Goal: Information Seeking & Learning: Learn about a topic

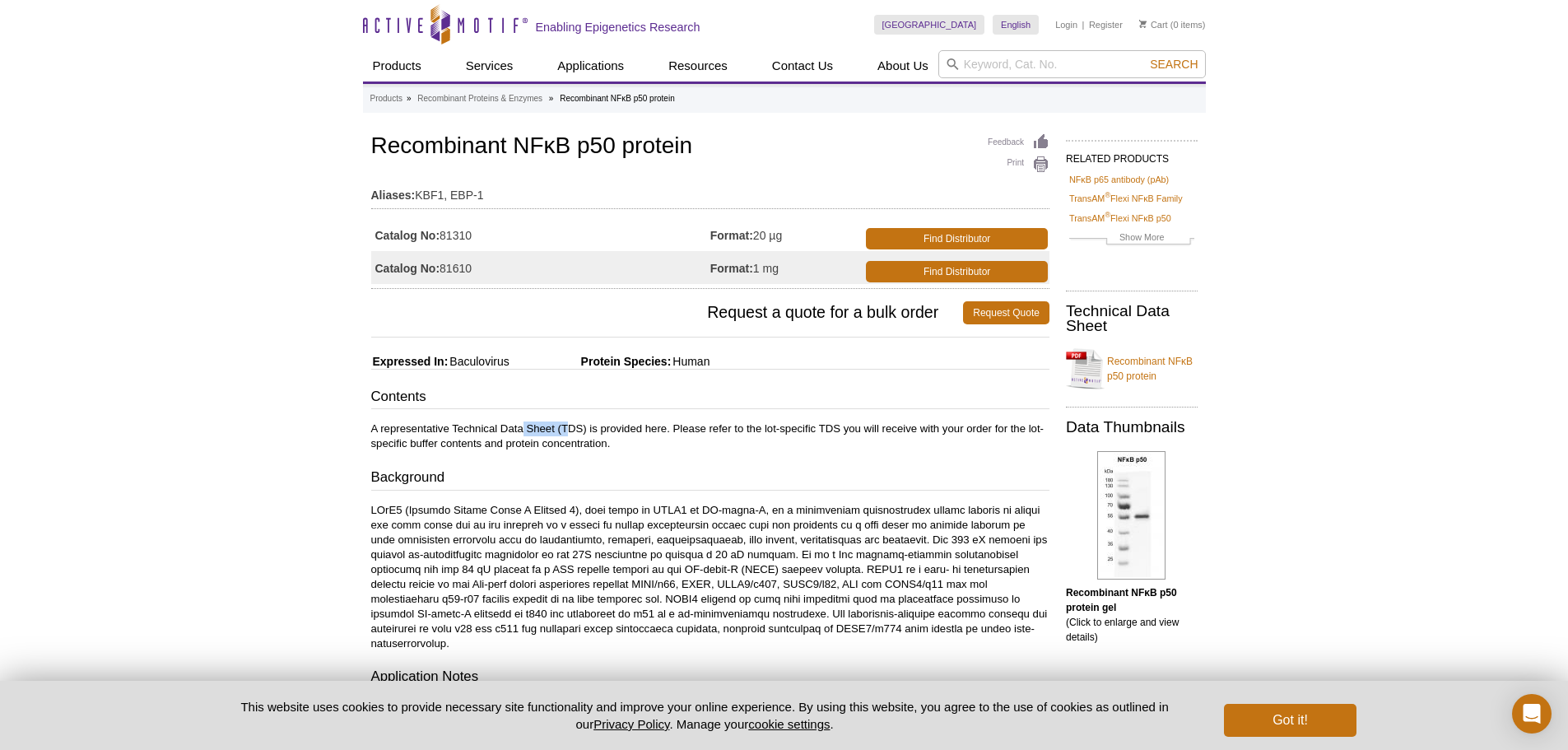
drag, startPoint x: 567, startPoint y: 431, endPoint x: 596, endPoint y: 440, distance: 30.4
click at [589, 434] on p "A representative Technical Data Sheet (TDS) is provided here. Please refer to t…" at bounding box center [710, 436] width 678 height 30
click at [596, 440] on p "A representative Technical Data Sheet (TDS) is provided here. Please refer to t…" at bounding box center [710, 436] width 678 height 30
drag, startPoint x: 518, startPoint y: 357, endPoint x: 648, endPoint y: 364, distance: 130.2
click at [631, 364] on span "Protein Species:" at bounding box center [592, 361] width 159 height 13
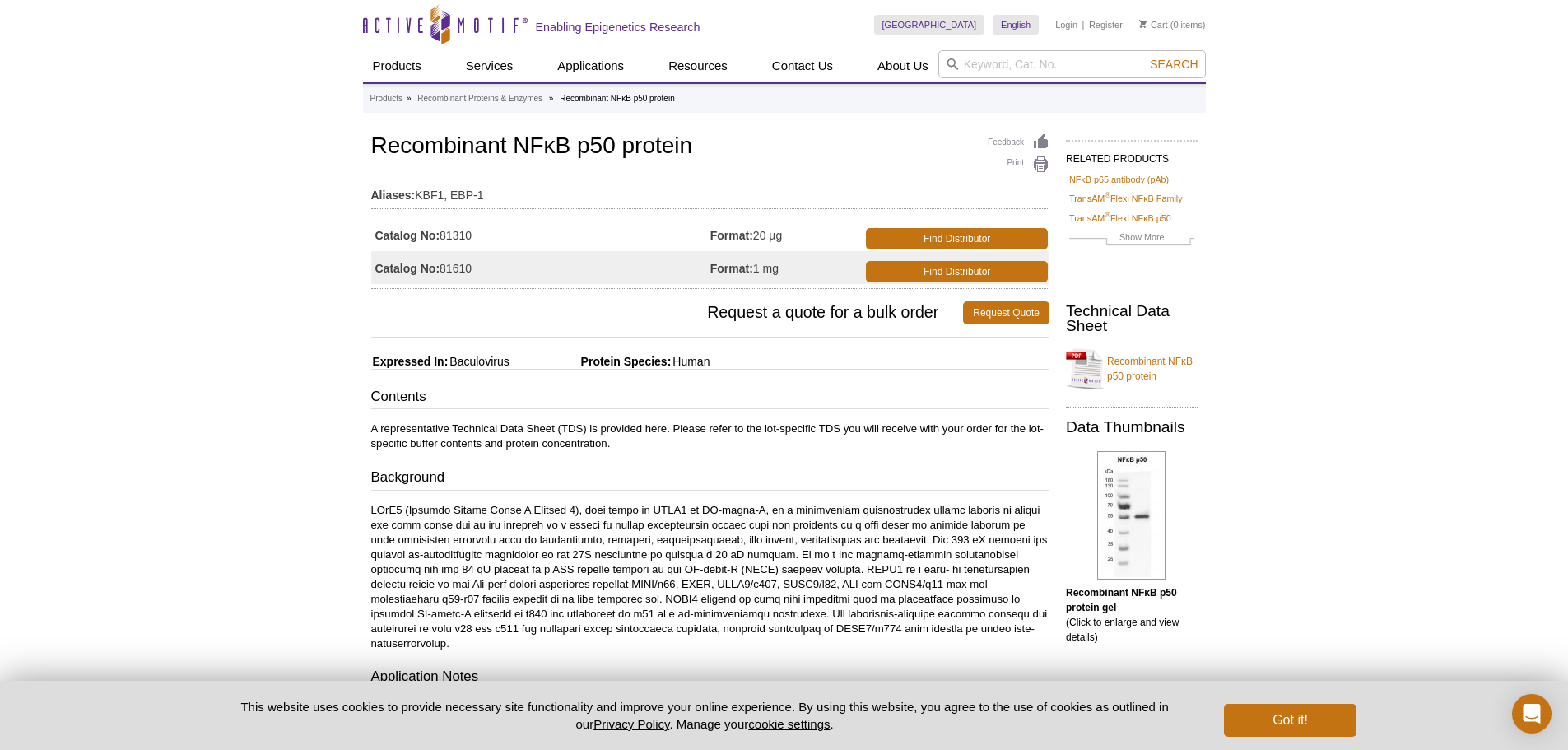
click at [705, 365] on span "Human" at bounding box center [690, 361] width 38 height 13
drag, startPoint x: 725, startPoint y: 365, endPoint x: 675, endPoint y: 362, distance: 50.1
click at [675, 362] on div "Feedback Print Recombinant NFκB p50 protein Aliases: KBF1, EBP-1 Catalog No: 81…" at bounding box center [706, 634] width 687 height 1009
click at [561, 370] on hr at bounding box center [710, 369] width 678 height 1
drag, startPoint x: 498, startPoint y: 363, endPoint x: 527, endPoint y: 367, distance: 29.3
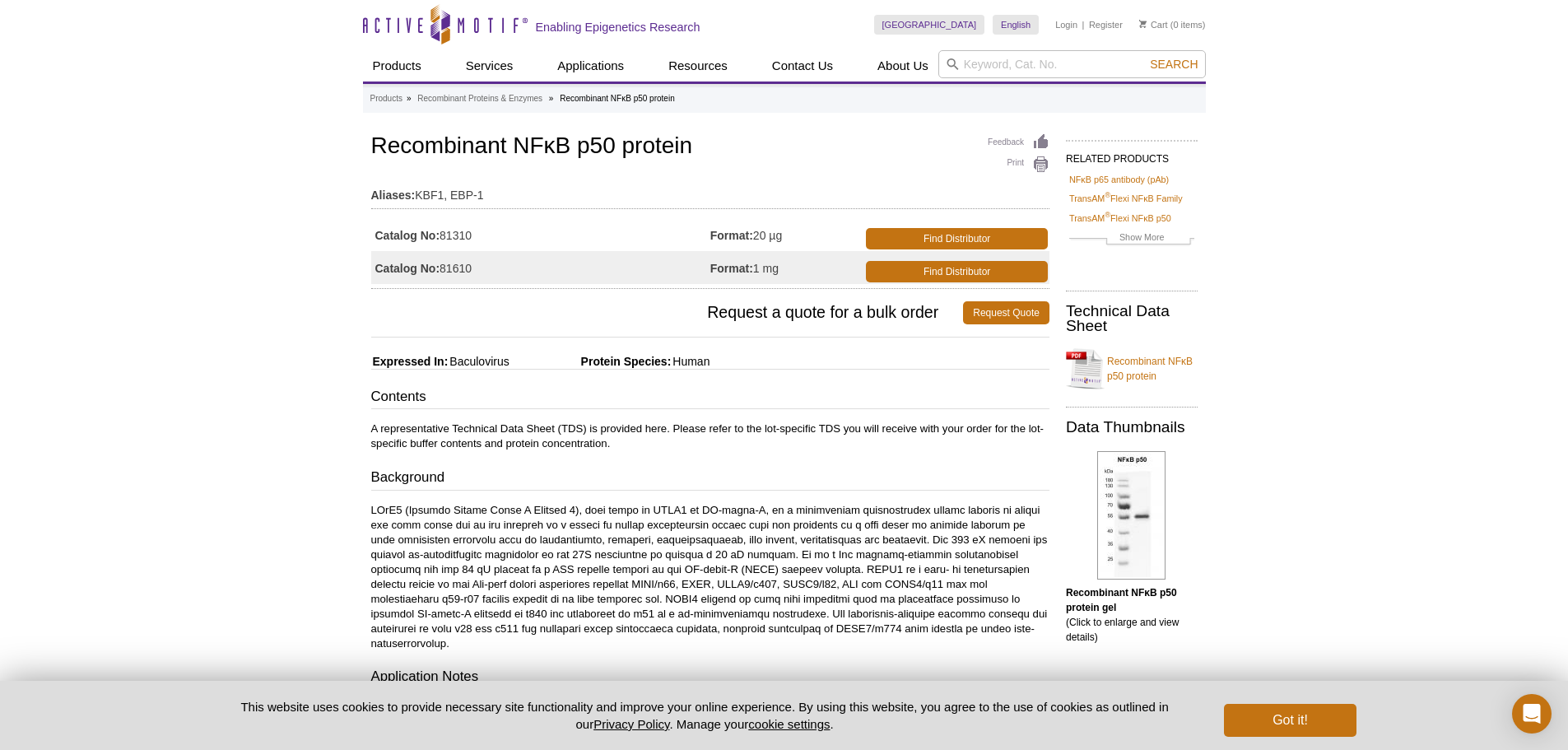
click at [490, 363] on span "Baculovirus" at bounding box center [478, 361] width 61 height 13
drag, startPoint x: 527, startPoint y: 367, endPoint x: 452, endPoint y: 363, distance: 75.1
click at [452, 363] on div "Feedback Print Recombinant NFκB p50 protein Aliases: KBF1, EBP-1 Catalog No: 81…" at bounding box center [706, 634] width 687 height 1009
click at [509, 382] on div "Feedback Print Recombinant NFκB p50 protein Aliases: KBF1, EBP-1 Catalog No: 81…" at bounding box center [706, 634] width 687 height 1009
click at [1013, 61] on input "search" at bounding box center [1072, 63] width 268 height 28
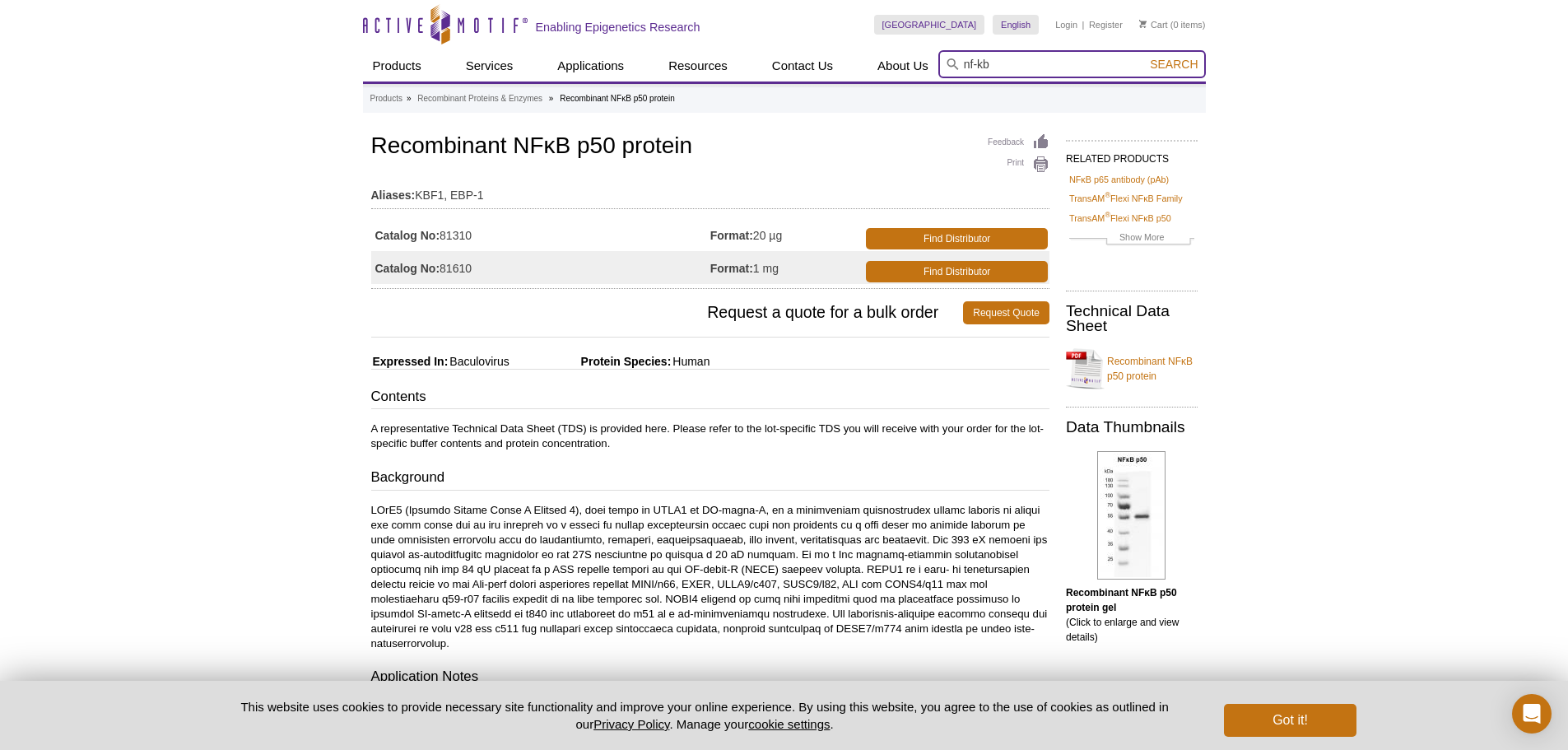
type input "nf-kb"
click at [1145, 57] on button "Search" at bounding box center [1174, 63] width 58 height 14
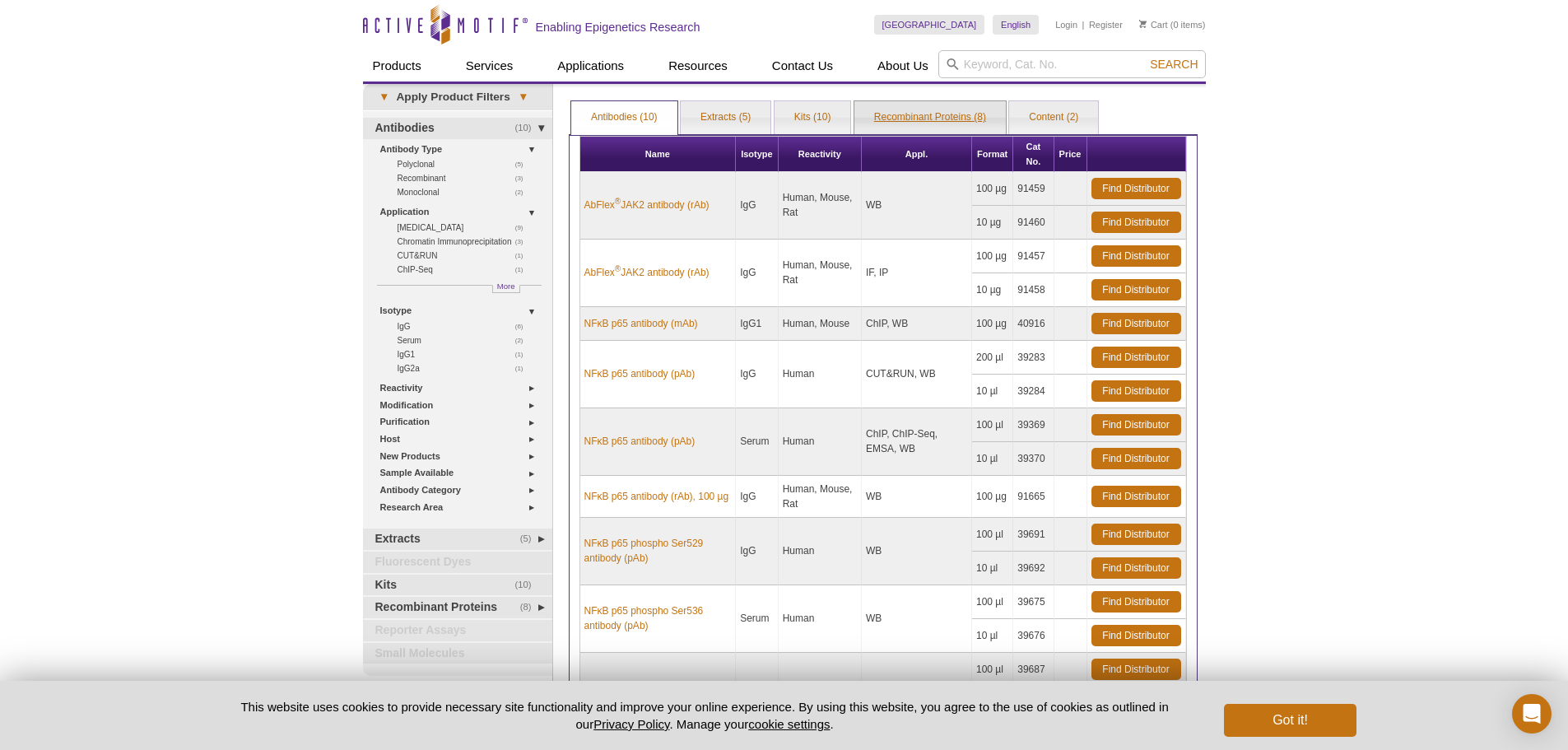
click at [940, 124] on link "Recombinant Proteins (8)" at bounding box center [931, 117] width 152 height 33
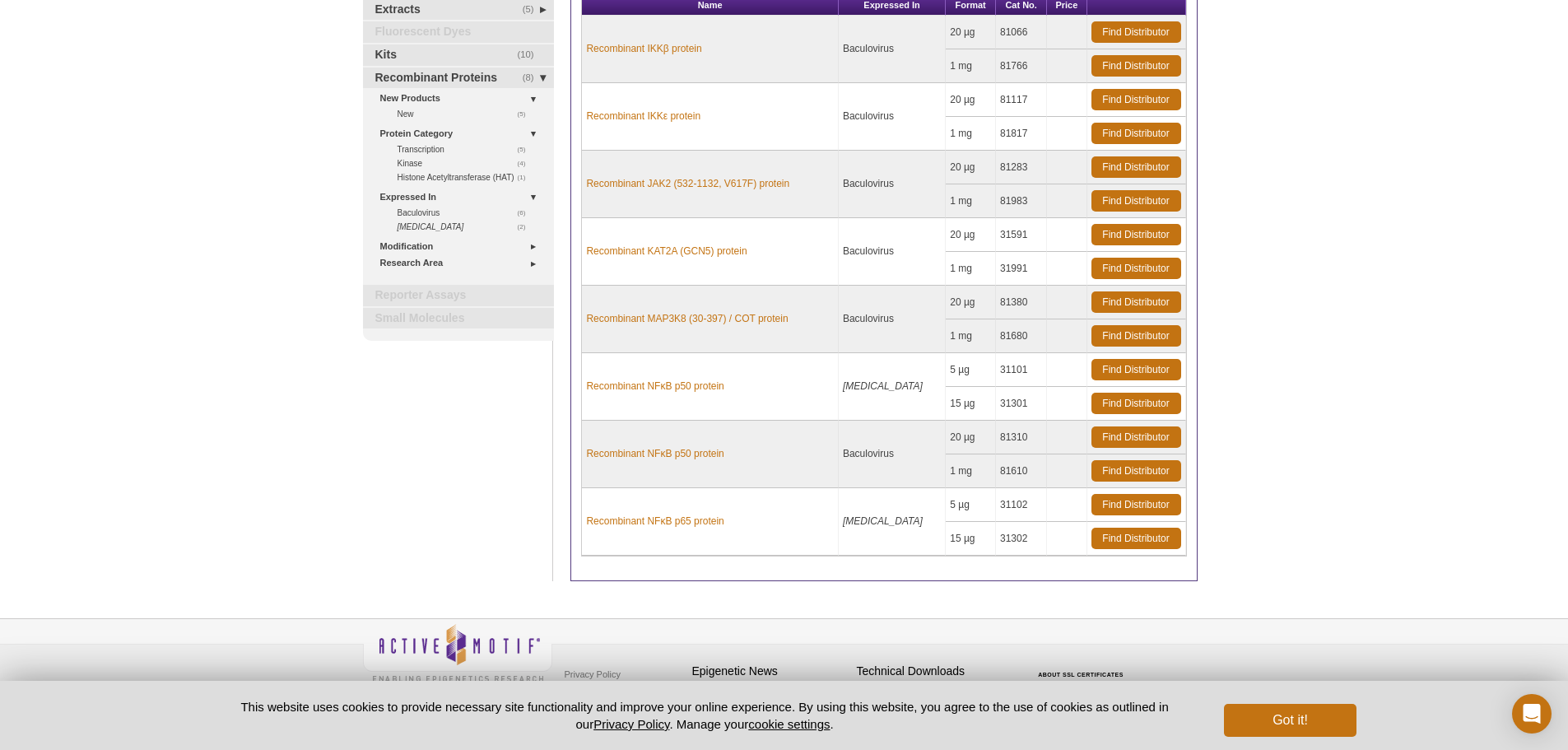
scroll to position [154, 0]
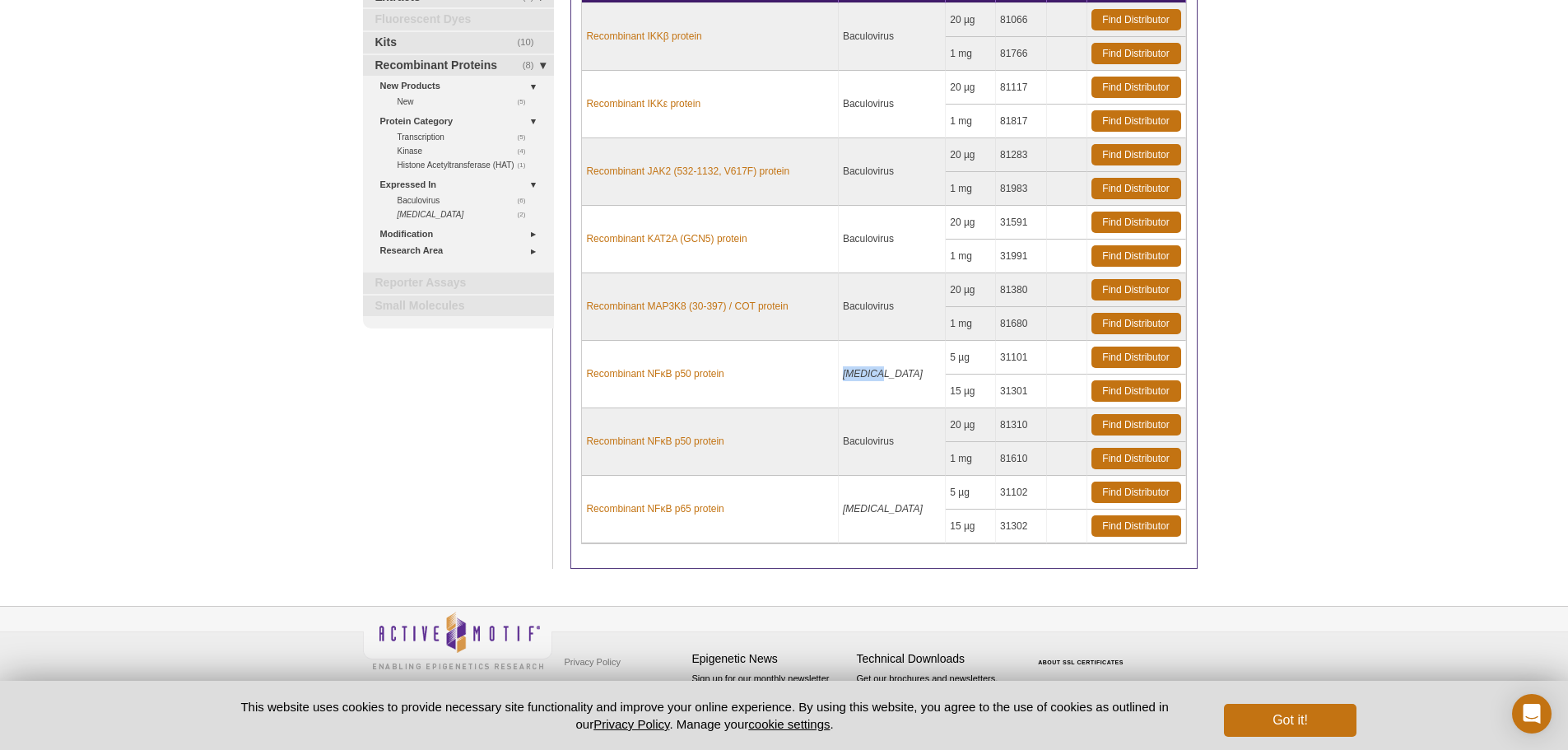
drag, startPoint x: 890, startPoint y: 371, endPoint x: 837, endPoint y: 367, distance: 53.2
click at [837, 367] on tr "Recombinant NFκB p50 protein E. coli 5 µg 31101 Find Distributor" at bounding box center [884, 357] width 603 height 34
click at [899, 371] on td "[MEDICAL_DATA]" at bounding box center [892, 375] width 107 height 67
drag, startPoint x: 820, startPoint y: 371, endPoint x: 796, endPoint y: 382, distance: 26.4
click at [820, 372] on td "Recombinant NFκB p50 protein" at bounding box center [710, 375] width 257 height 67
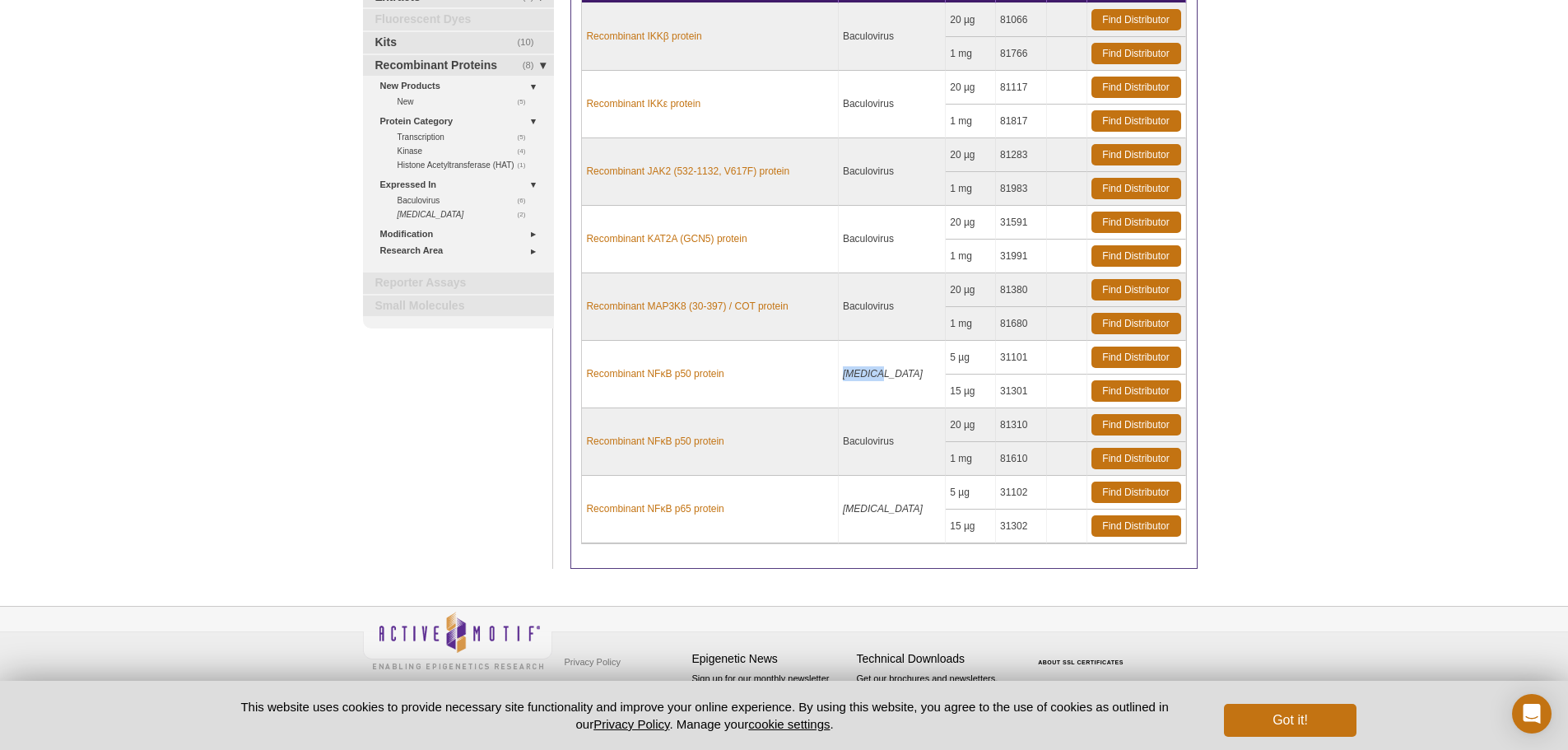
click at [796, 379] on td "Recombinant NFκB p50 protein" at bounding box center [710, 375] width 257 height 67
click at [890, 376] on td "[MEDICAL_DATA]" at bounding box center [892, 375] width 107 height 67
drag, startPoint x: 887, startPoint y: 373, endPoint x: 844, endPoint y: 377, distance: 43.2
click at [839, 375] on tr "Recombinant NFκB p50 protein E. coli 5 µg 31101 Find Distributor" at bounding box center [884, 357] width 603 height 34
click at [920, 392] on td "[MEDICAL_DATA]" at bounding box center [892, 375] width 107 height 67
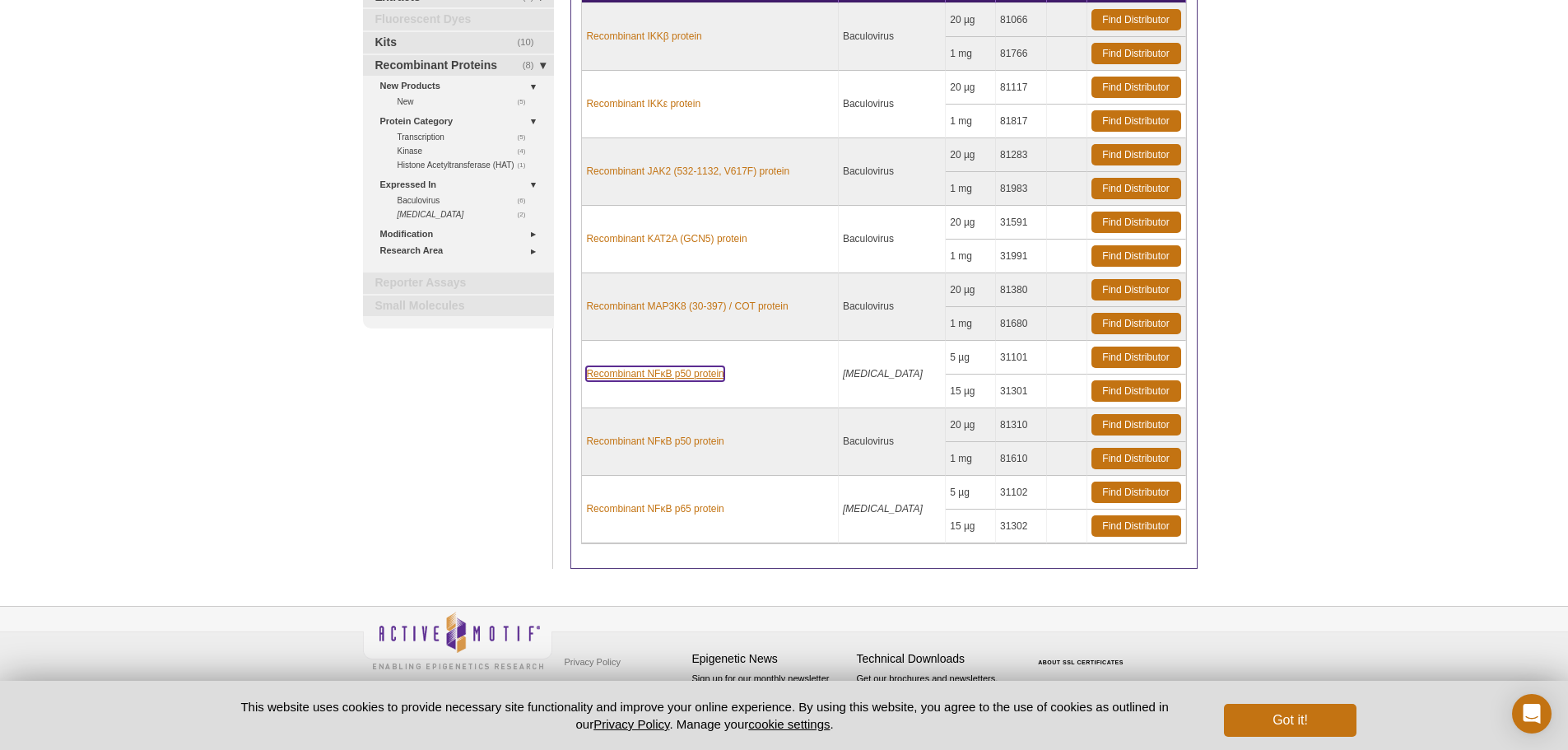
click at [659, 371] on link "Recombinant NFκB p50 protein" at bounding box center [654, 373] width 137 height 14
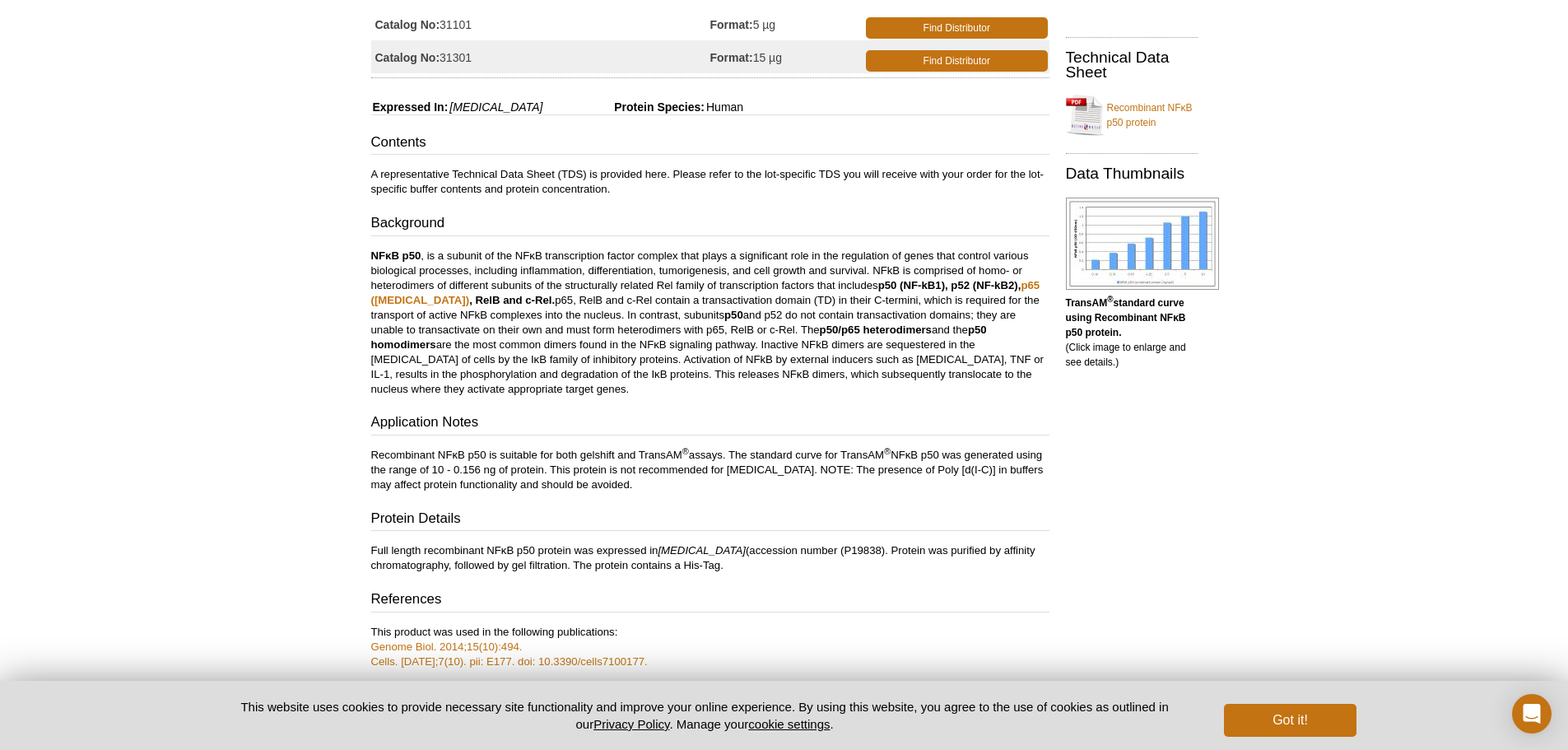
scroll to position [247, 0]
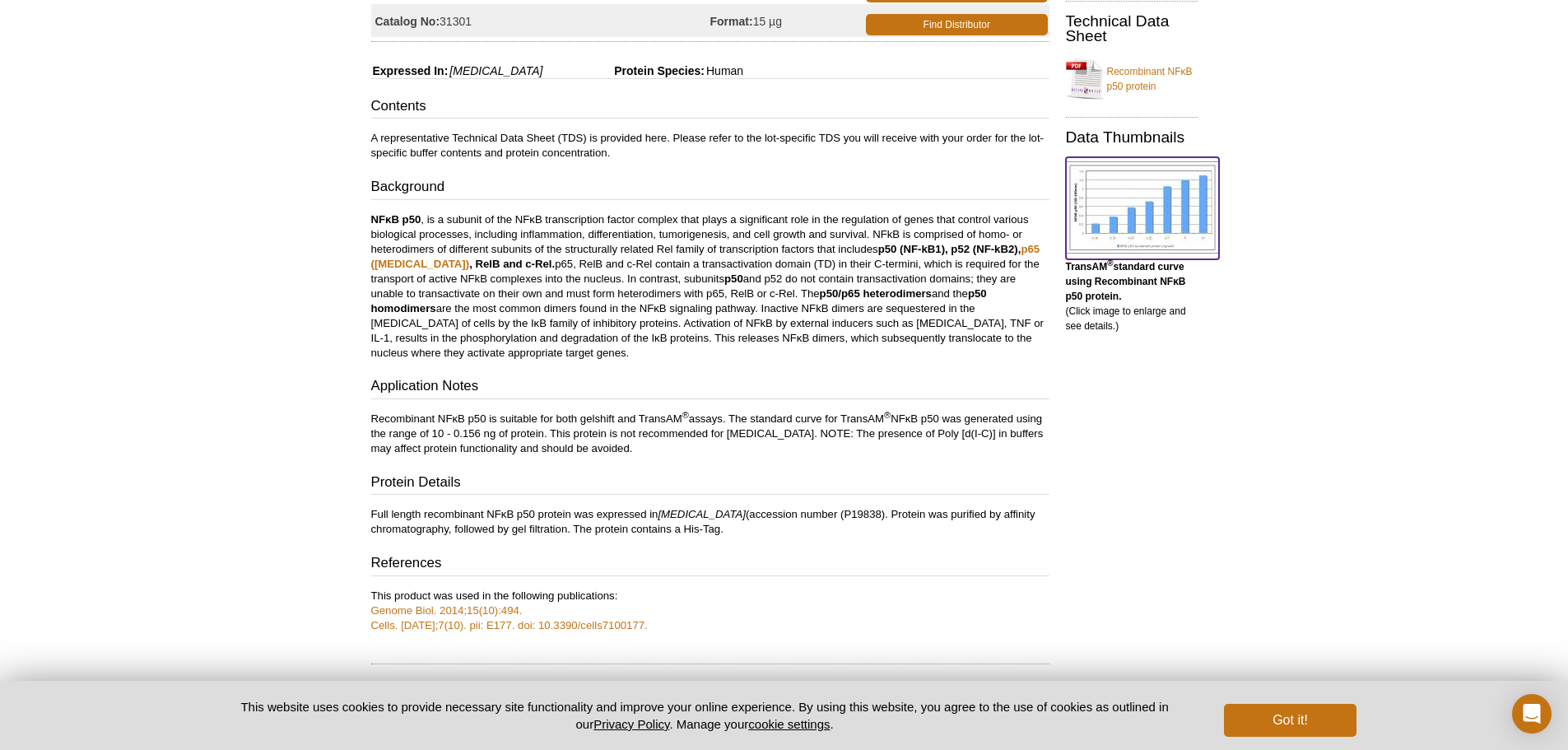
click at [1160, 210] on img at bounding box center [1142, 207] width 153 height 92
